Goal: Task Accomplishment & Management: Use online tool/utility

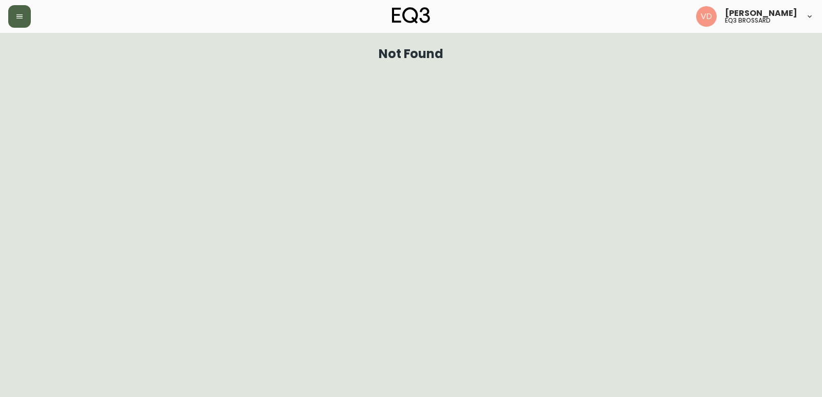
click at [14, 16] on button "button" at bounding box center [19, 16] width 23 height 23
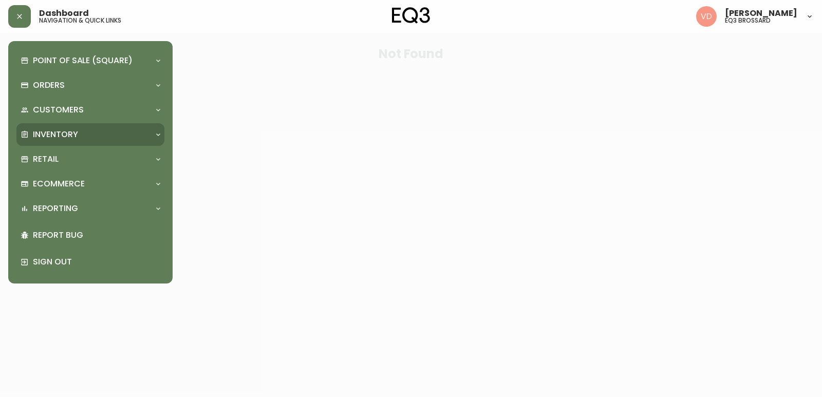
click at [77, 134] on p "Inventory" at bounding box center [55, 134] width 45 height 11
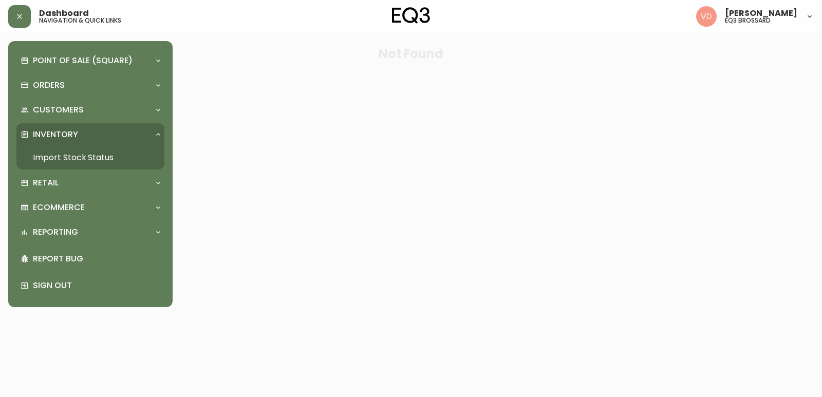
click at [79, 154] on link "Import Stock Status" at bounding box center [90, 158] width 148 height 24
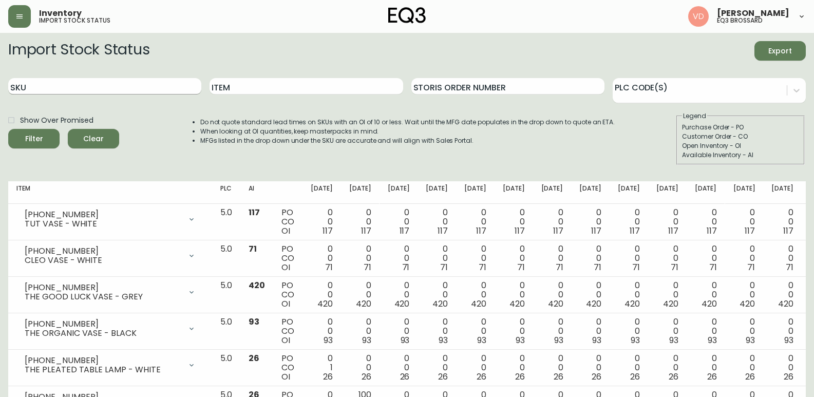
click at [114, 91] on input "SKU" at bounding box center [104, 86] width 193 height 16
paste input "3020-416-13"
type input "3020-416-13"
click at [8, 129] on button "Filter" at bounding box center [33, 139] width 51 height 20
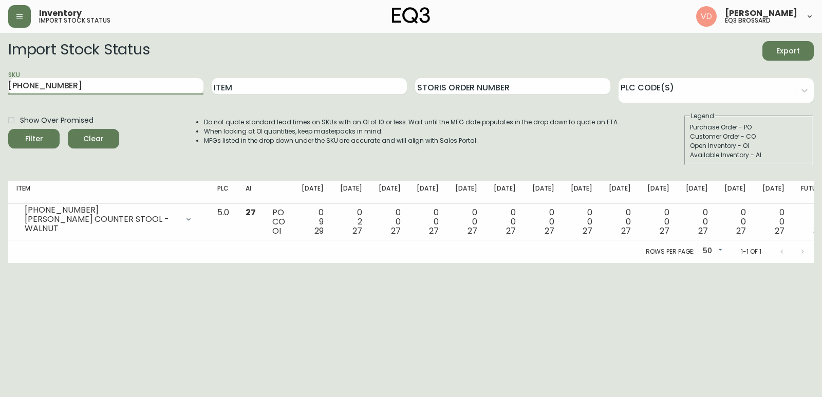
drag, startPoint x: 116, startPoint y: 78, endPoint x: 0, endPoint y: 84, distance: 116.2
click at [0, 84] on main "Import Stock Status Export SKU 3020-416-13 Item Storis Order Number PLC Code(s)…" at bounding box center [411, 148] width 822 height 230
paste input "3350-2509-0"
type input "3350-2509-0"
click at [8, 129] on button "Filter" at bounding box center [33, 139] width 51 height 20
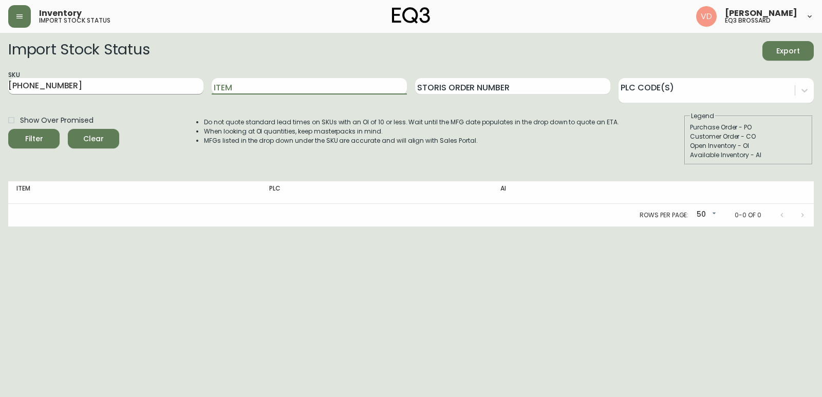
click at [100, 89] on input "3350-2509-0" at bounding box center [105, 86] width 195 height 16
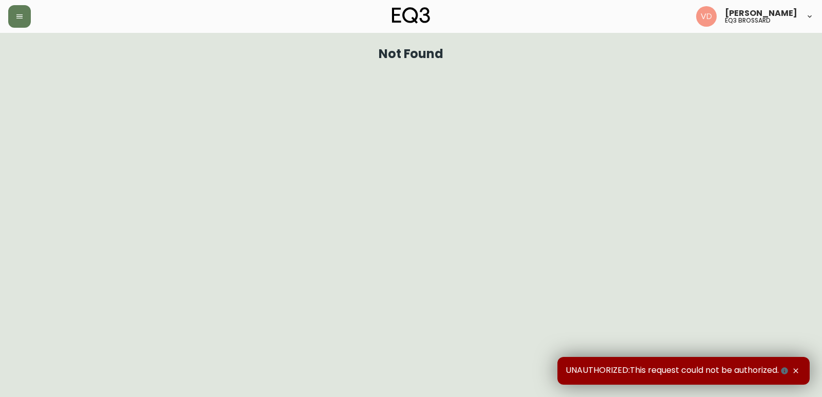
click at [487, 67] on html "[PERSON_NAME] eq3 [PERSON_NAME] Not Found UNAUTHORIZED:This request could not b…" at bounding box center [411, 33] width 822 height 67
